Goal: Information Seeking & Learning: Check status

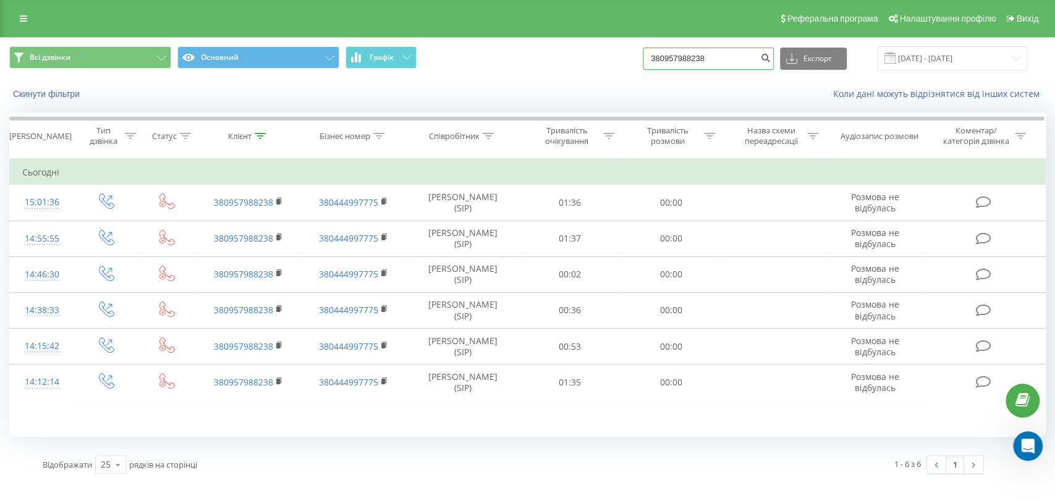
click at [721, 56] on input "380957988238" at bounding box center [708, 59] width 131 height 22
paste input "01994089"
type input "01994089"
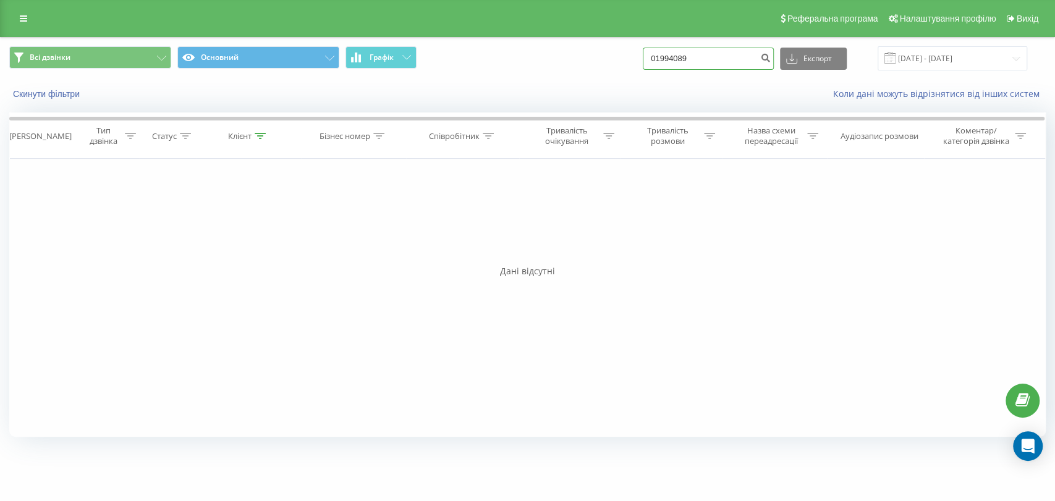
click at [705, 56] on input "01994089" at bounding box center [708, 59] width 131 height 22
paste input "380931068716"
type input "380931068716"
